Goal: Transaction & Acquisition: Book appointment/travel/reservation

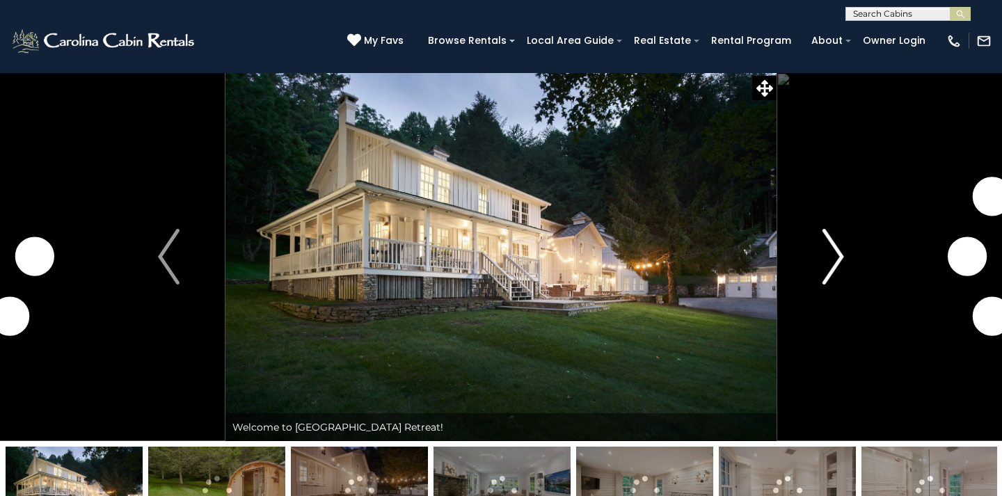
click at [837, 272] on img "Next" at bounding box center [833, 257] width 21 height 56
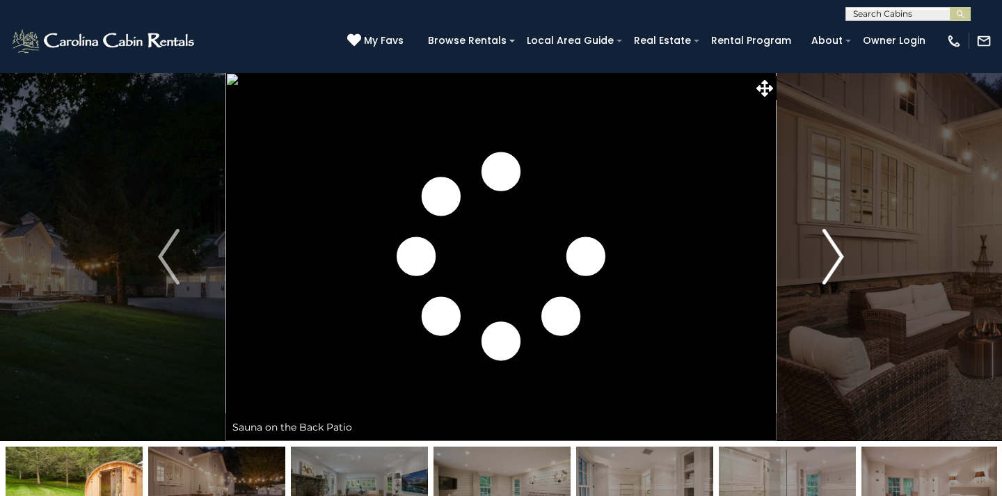
click at [837, 262] on img "Next" at bounding box center [833, 257] width 21 height 56
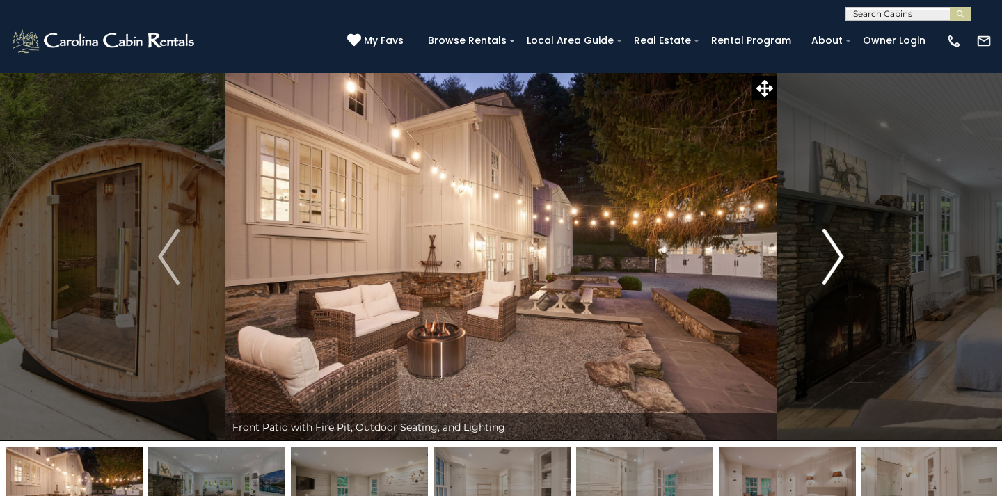
click at [837, 262] on img "Next" at bounding box center [833, 257] width 21 height 56
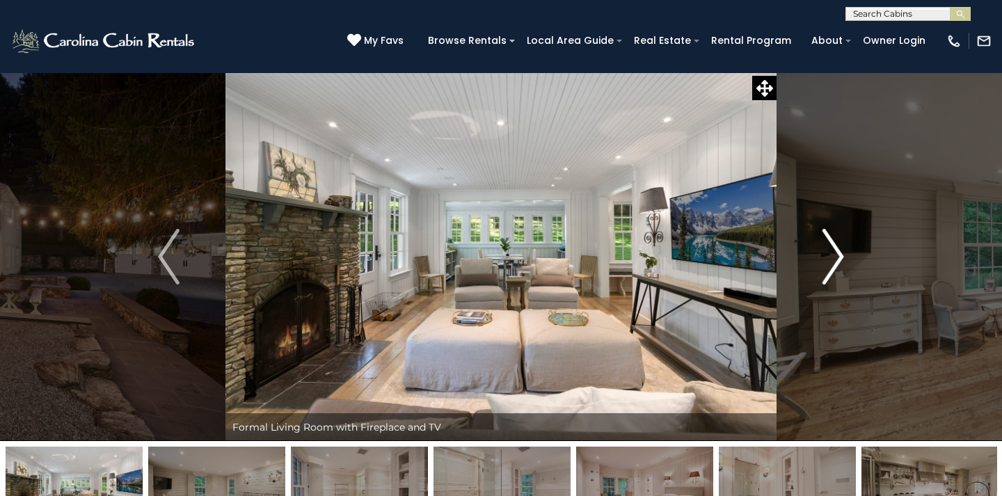
click at [837, 262] on img "Next" at bounding box center [833, 257] width 21 height 56
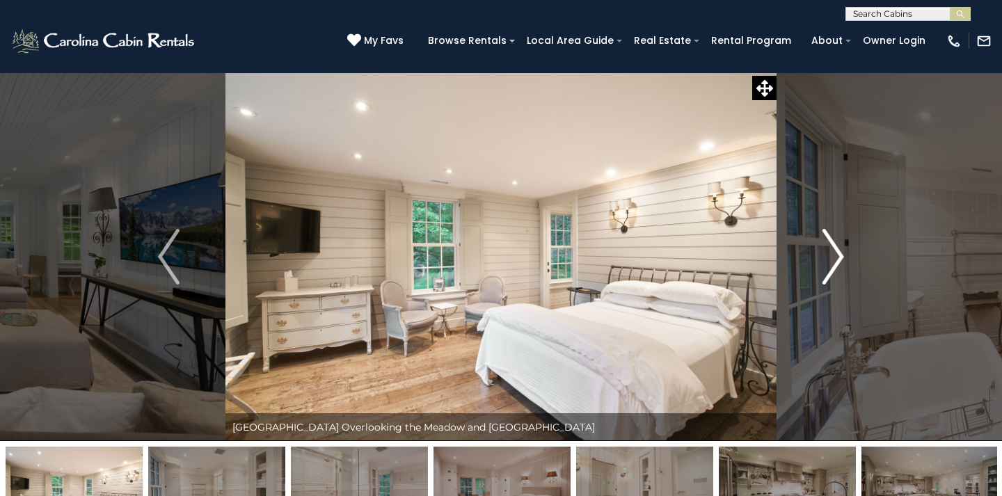
click at [836, 262] on img "Next" at bounding box center [833, 257] width 21 height 56
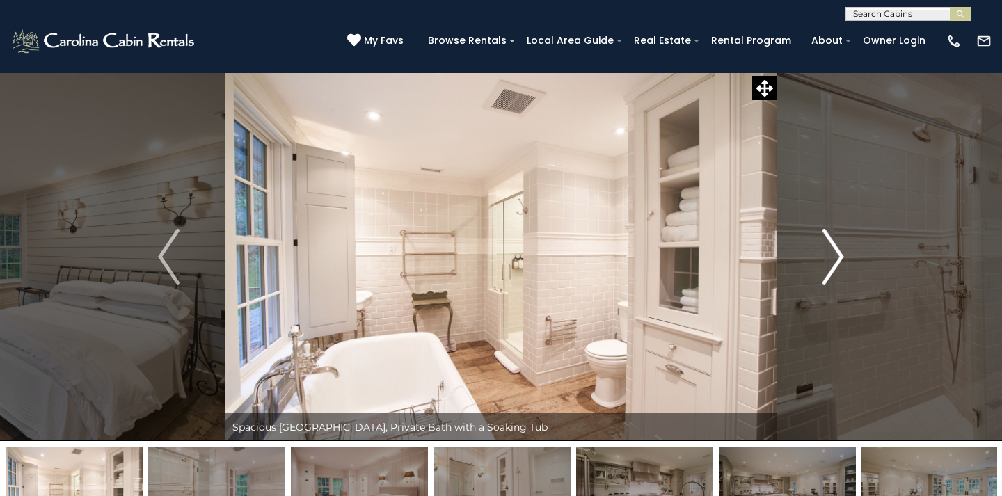
click at [836, 262] on img "Next" at bounding box center [833, 257] width 21 height 56
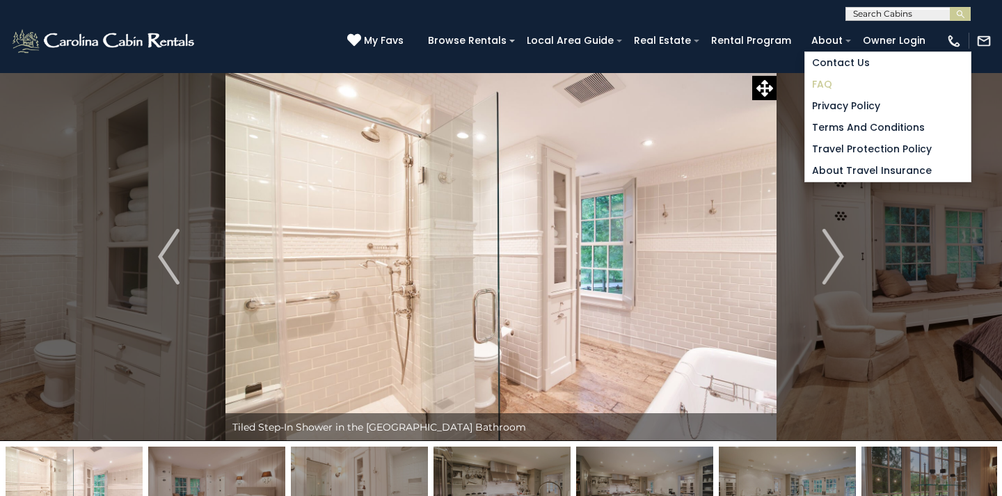
click at [828, 85] on link "FAQ" at bounding box center [888, 85] width 166 height 22
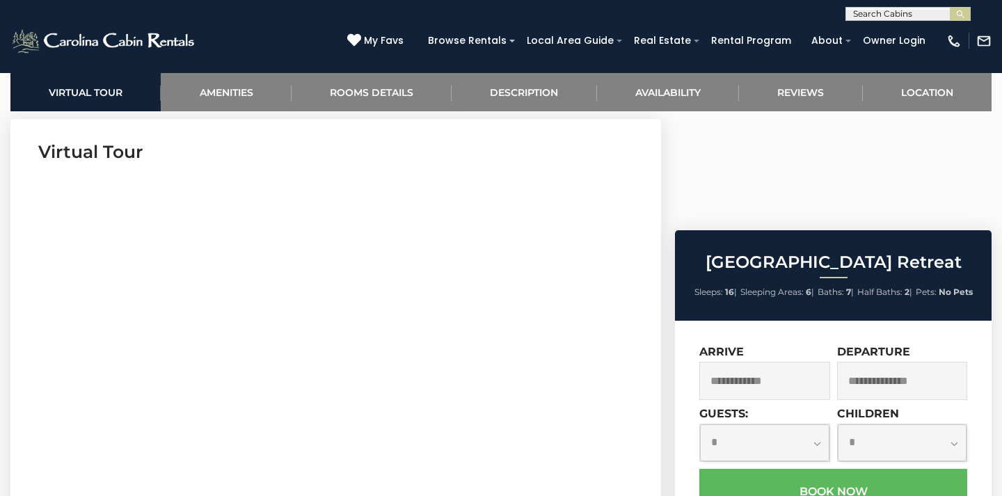
scroll to position [559, 0]
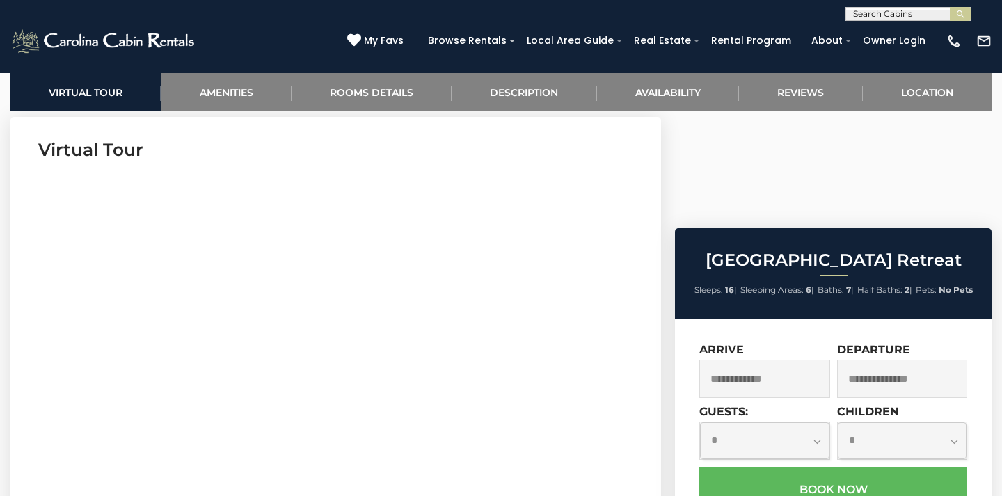
click at [755, 360] on input "text" at bounding box center [765, 379] width 131 height 38
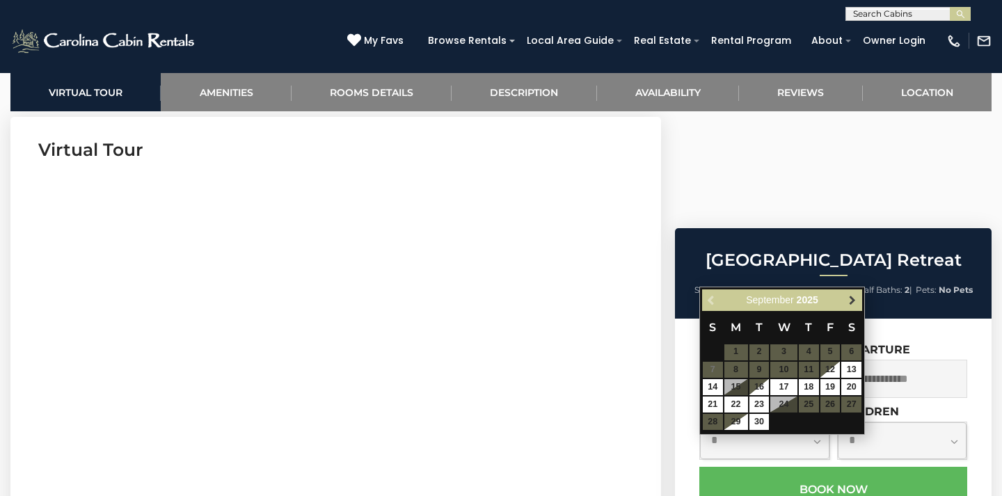
click at [851, 306] on link "Next" at bounding box center [852, 300] width 17 height 17
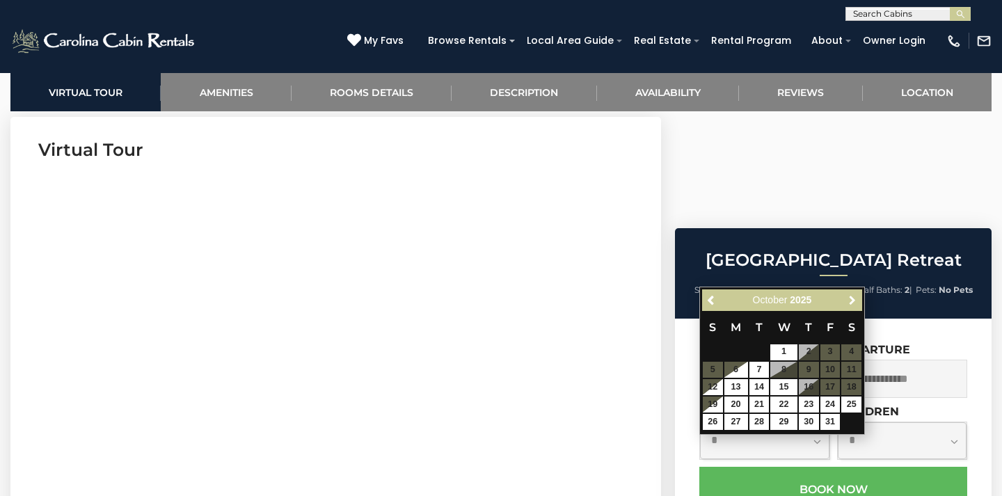
click at [851, 306] on link "Next" at bounding box center [852, 300] width 17 height 17
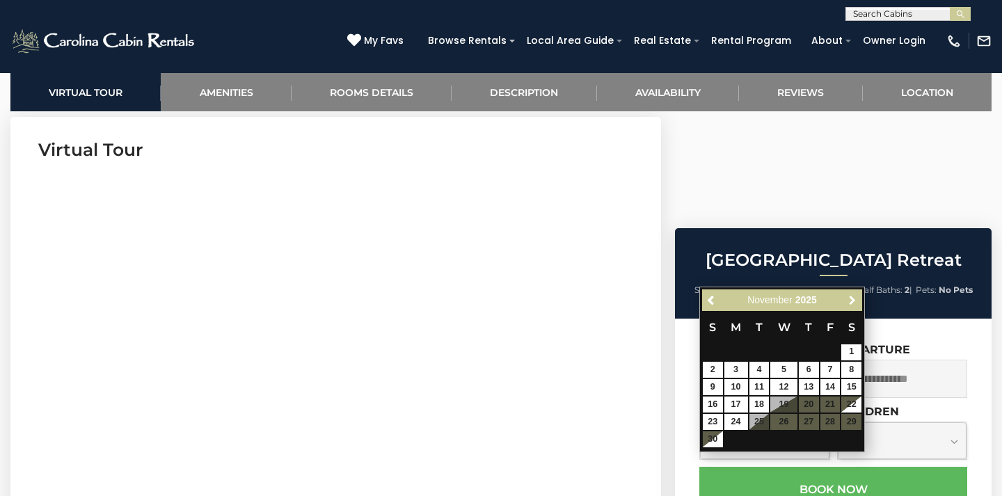
click at [851, 306] on link "Next" at bounding box center [852, 300] width 17 height 17
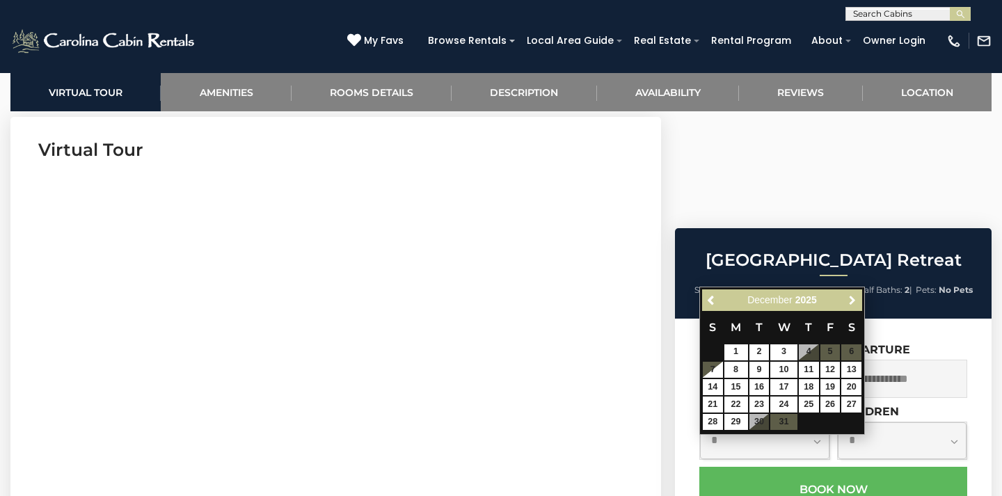
click at [851, 306] on link "Next" at bounding box center [852, 300] width 17 height 17
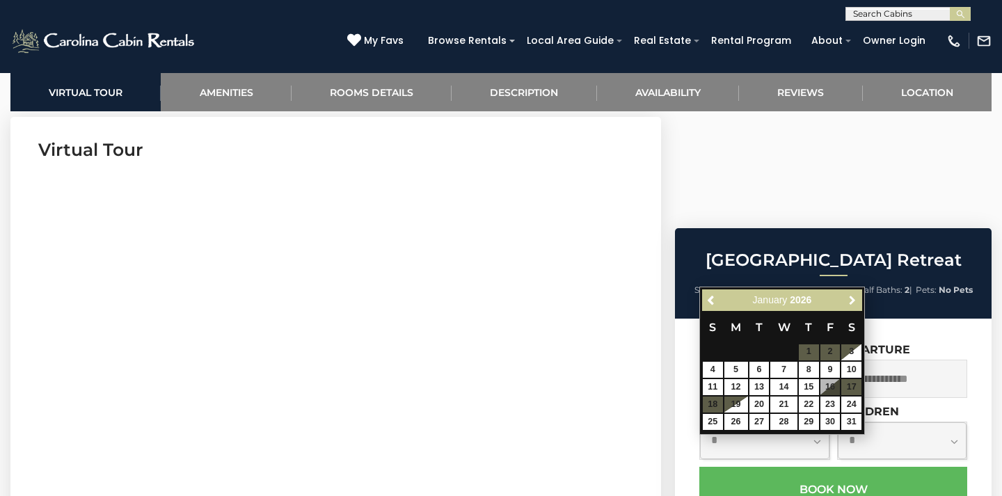
click at [851, 306] on link "Next" at bounding box center [852, 300] width 17 height 17
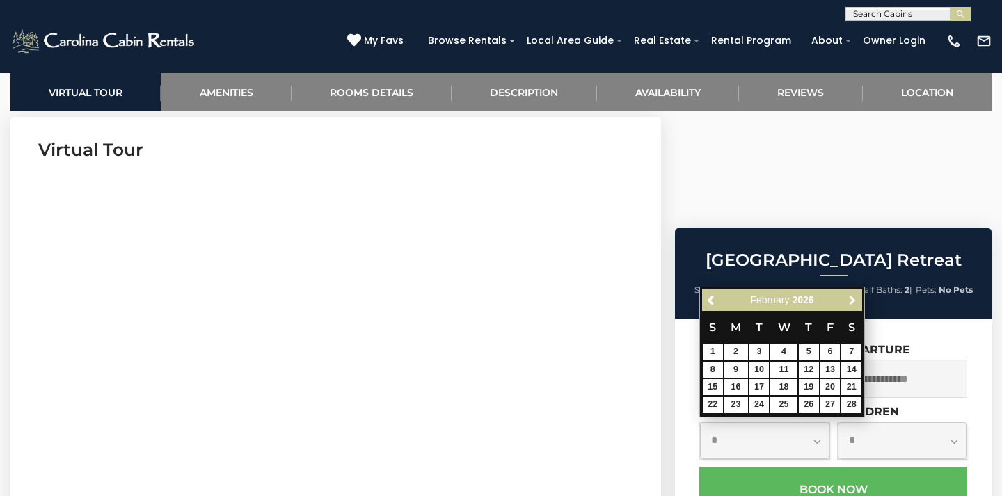
click at [851, 306] on link "Next" at bounding box center [852, 300] width 17 height 17
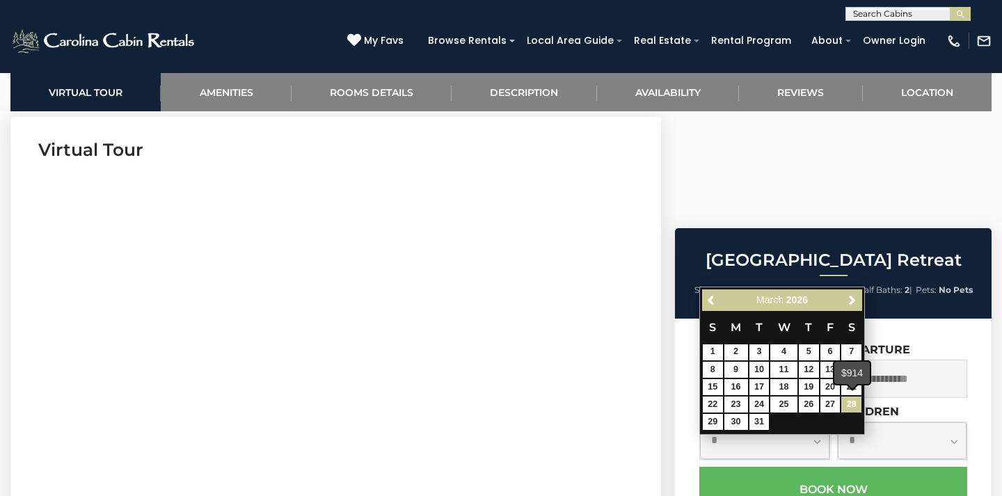
click at [853, 406] on link "28" at bounding box center [852, 405] width 20 height 16
type input "**********"
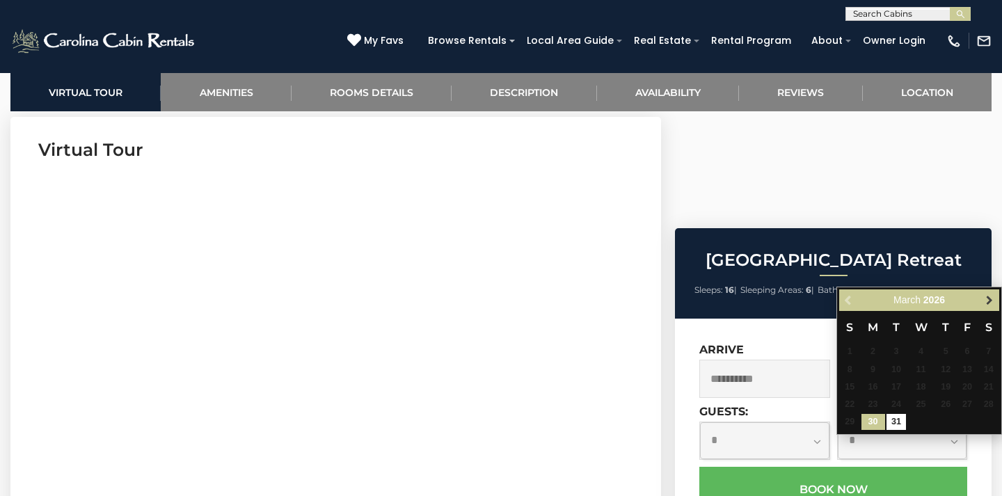
click at [988, 301] on span "Next" at bounding box center [989, 299] width 11 height 11
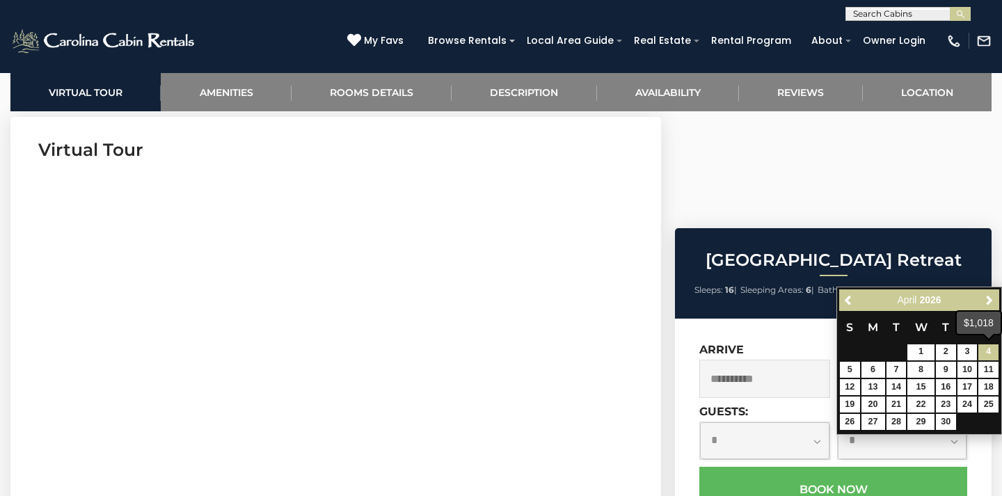
click at [990, 356] on link "4" at bounding box center [989, 353] width 20 height 16
type input "**********"
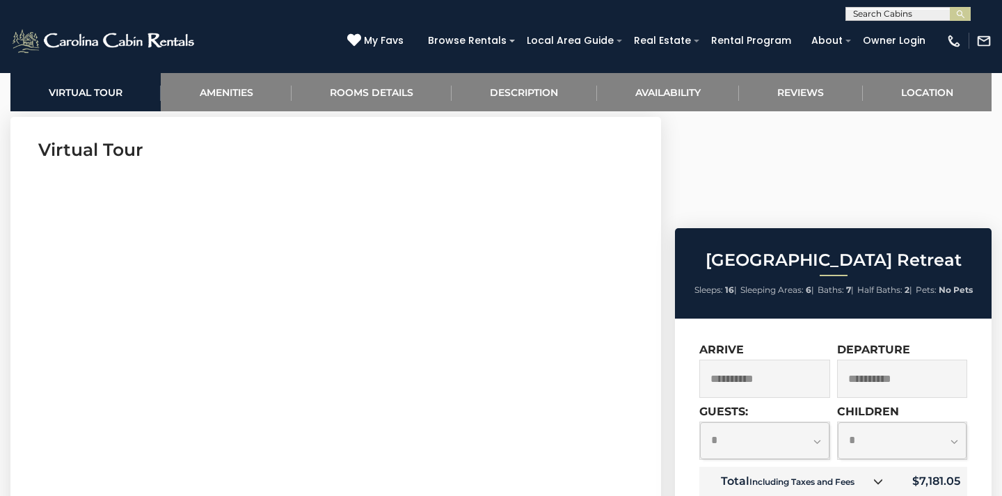
select select "*"
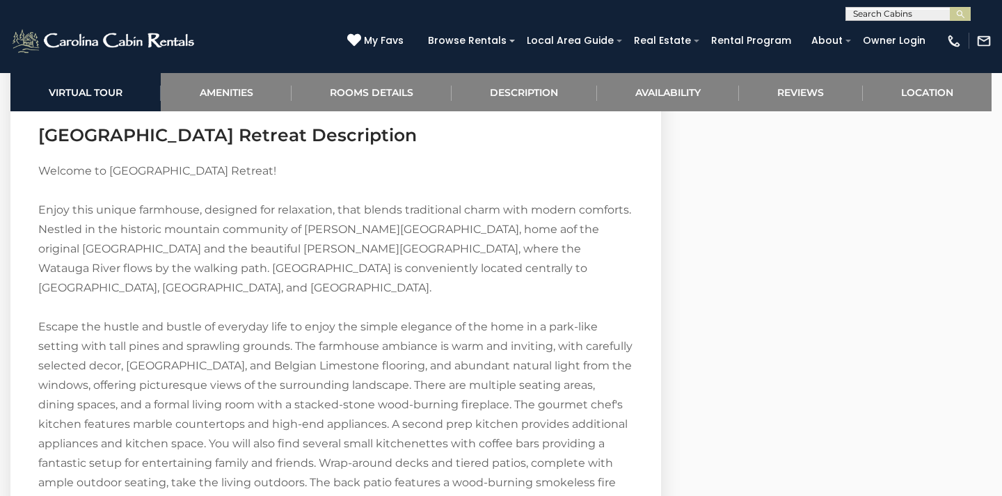
scroll to position [2152, 0]
